Goal: Task Accomplishment & Management: Complete application form

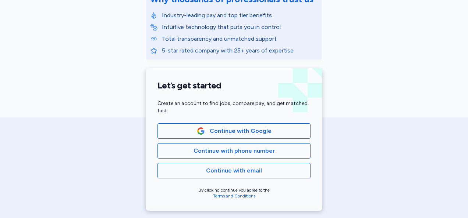
scroll to position [147, 0]
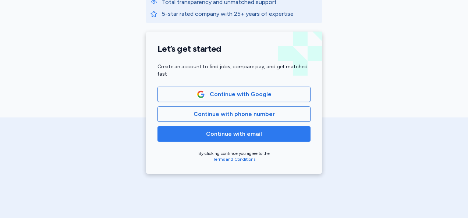
click at [223, 137] on span "Continue with email" at bounding box center [234, 134] width 56 height 9
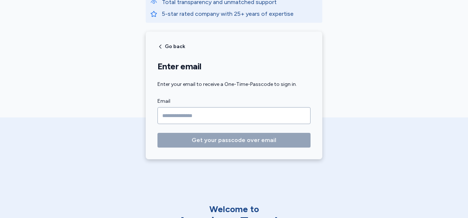
click at [188, 115] on input "Email" at bounding box center [233, 115] width 153 height 17
click at [185, 113] on input "Email" at bounding box center [233, 115] width 153 height 17
type input "**********"
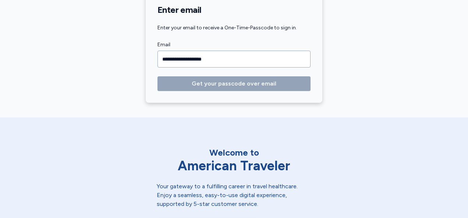
scroll to position [204, 0]
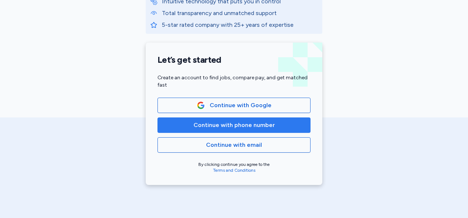
scroll to position [147, 0]
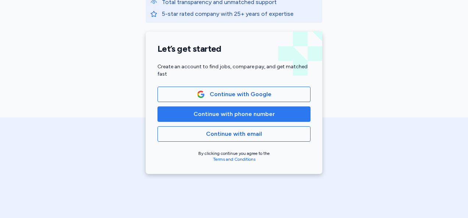
click at [219, 115] on span "Continue with phone number" at bounding box center [233, 114] width 81 height 9
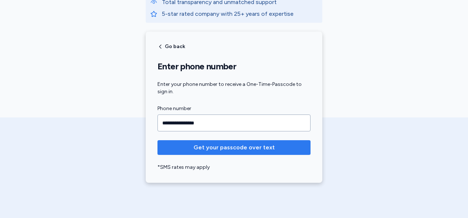
type input "**********"
click at [209, 147] on span "Get your passcode over text" at bounding box center [233, 147] width 81 height 9
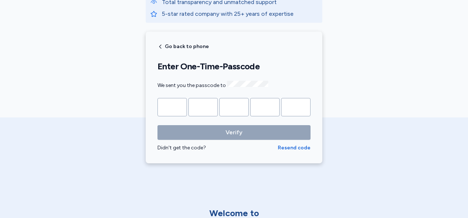
type input "*"
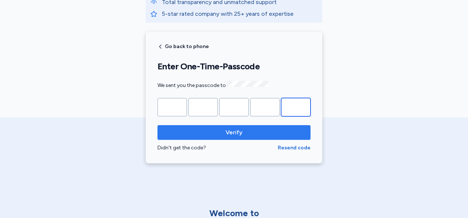
type input "*"
click at [232, 131] on span "Verify" at bounding box center [233, 132] width 17 height 9
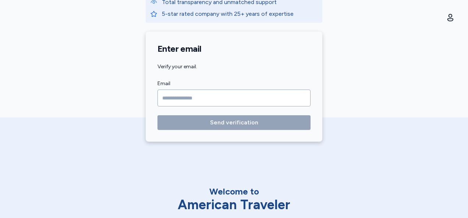
click at [172, 96] on input "Email" at bounding box center [233, 98] width 153 height 17
type input "**********"
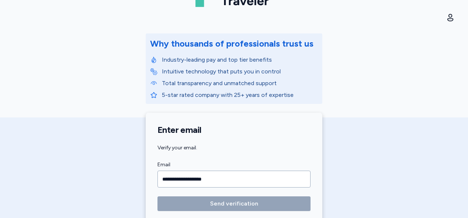
scroll to position [76, 0]
